Goal: Find specific page/section: Find specific page/section

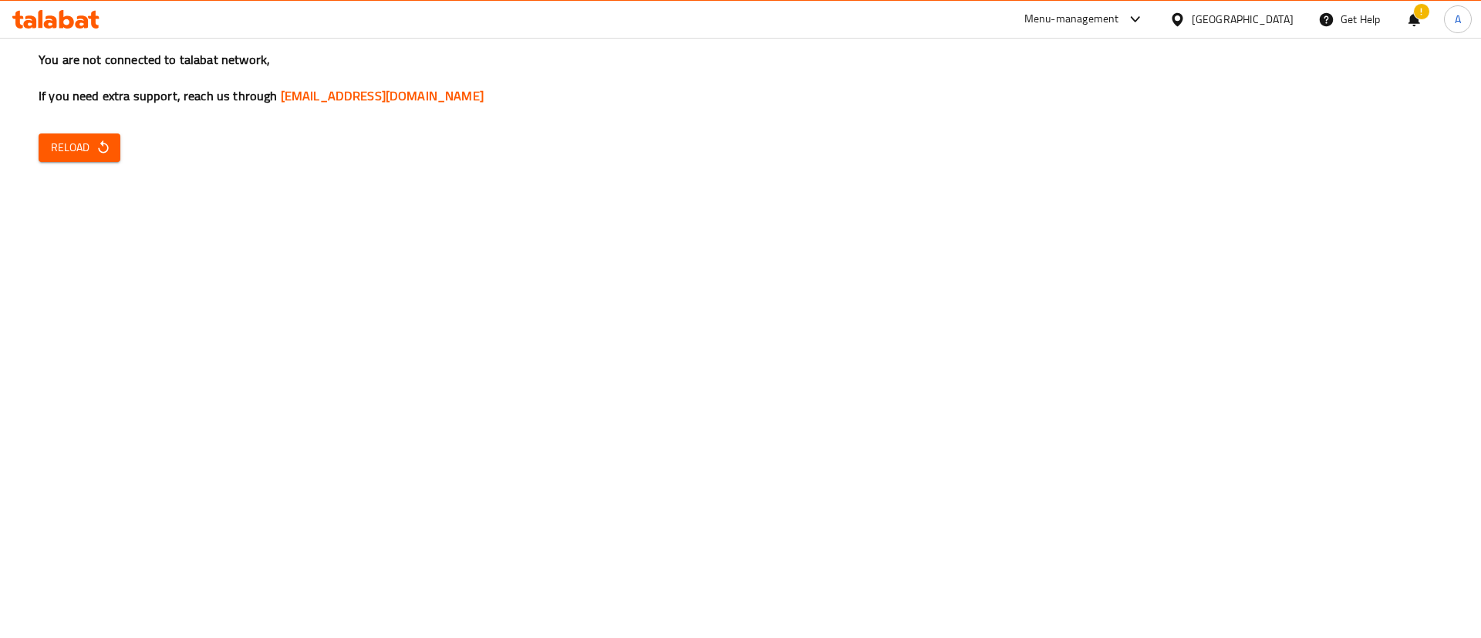
click at [85, 160] on button "Reload" at bounding box center [80, 147] width 82 height 29
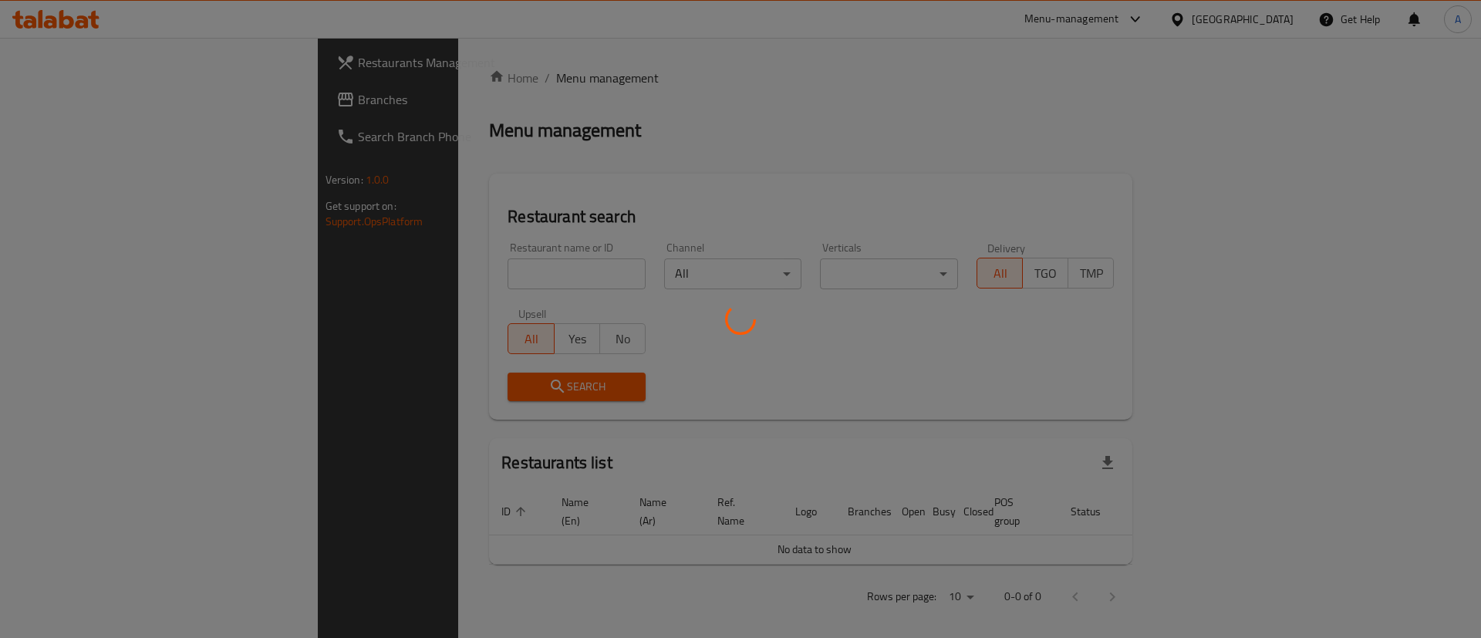
click at [312, 184] on div at bounding box center [740, 319] width 1481 height 638
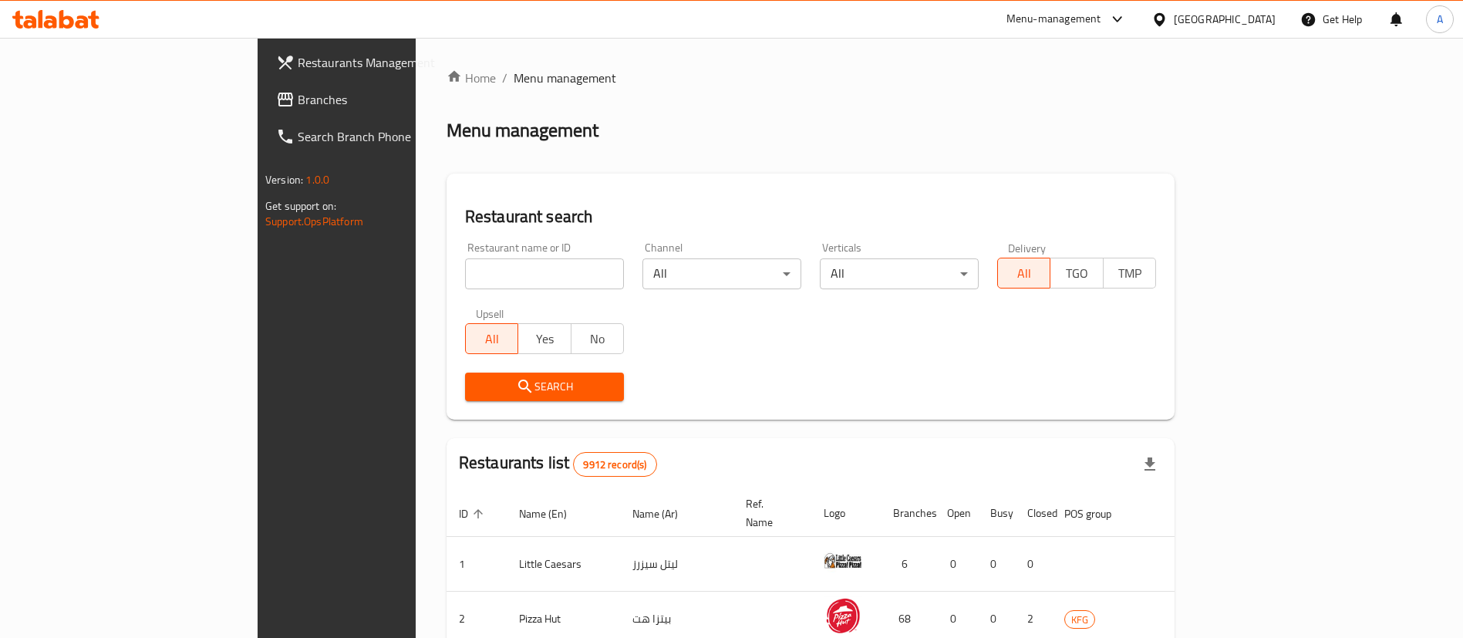
click at [447, 258] on div "Home / Menu management Menu management Restaurant search Restaurant name or ID …" at bounding box center [811, 553] width 728 height 968
click at [465, 260] on input "search" at bounding box center [544, 273] width 159 height 31
type input "barid yesarsih"
click button "Search" at bounding box center [544, 387] width 159 height 29
